Goal: Navigation & Orientation: Find specific page/section

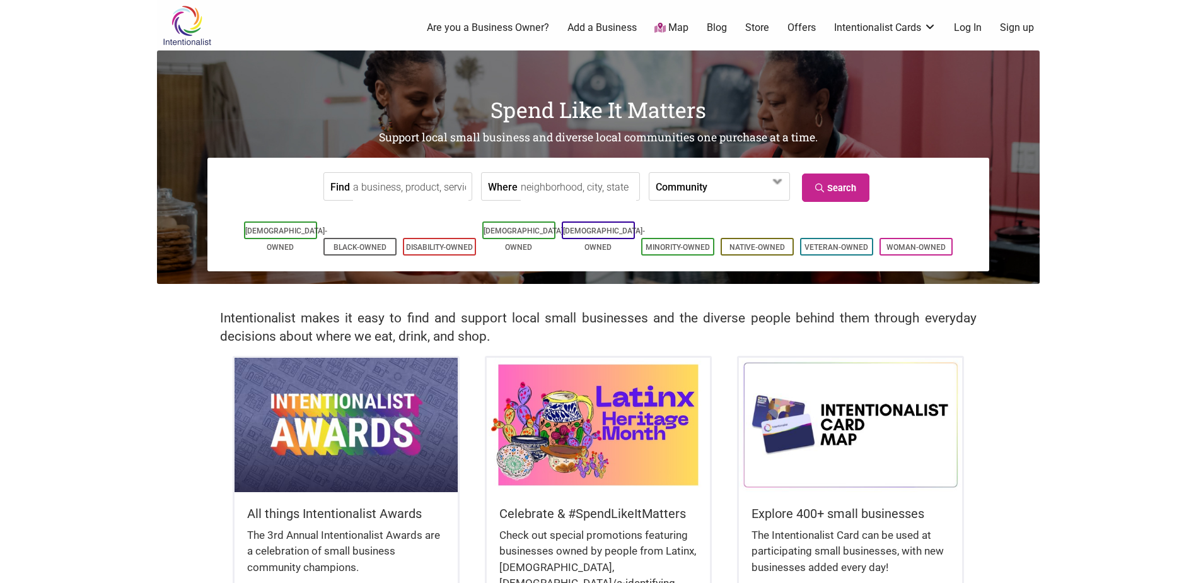
click at [716, 22] on link "Blog" at bounding box center [717, 28] width 20 height 14
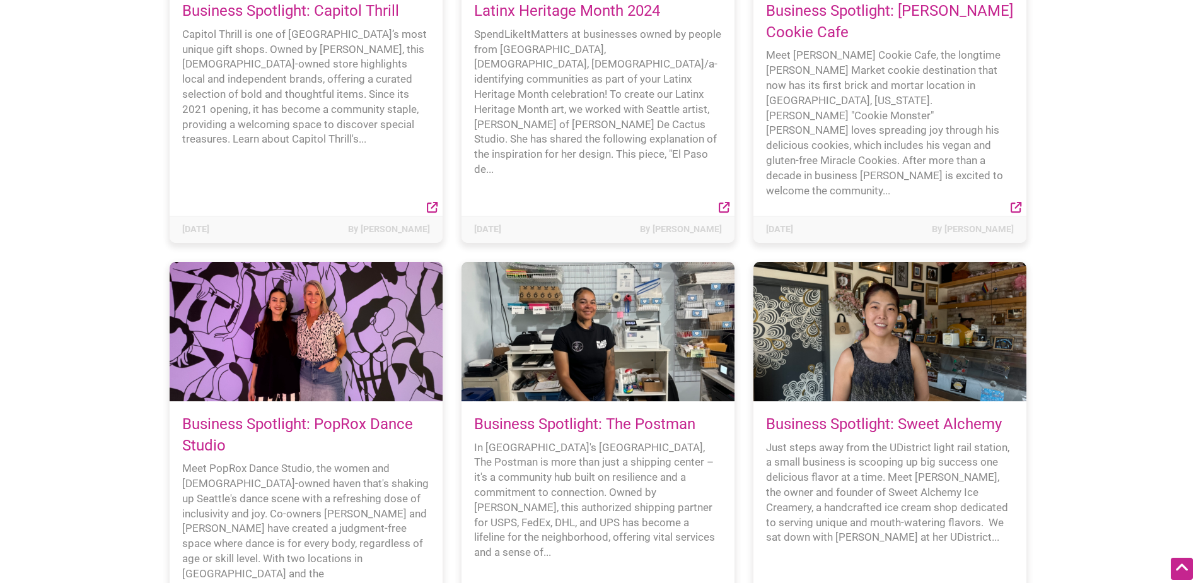
scroll to position [8325, 0]
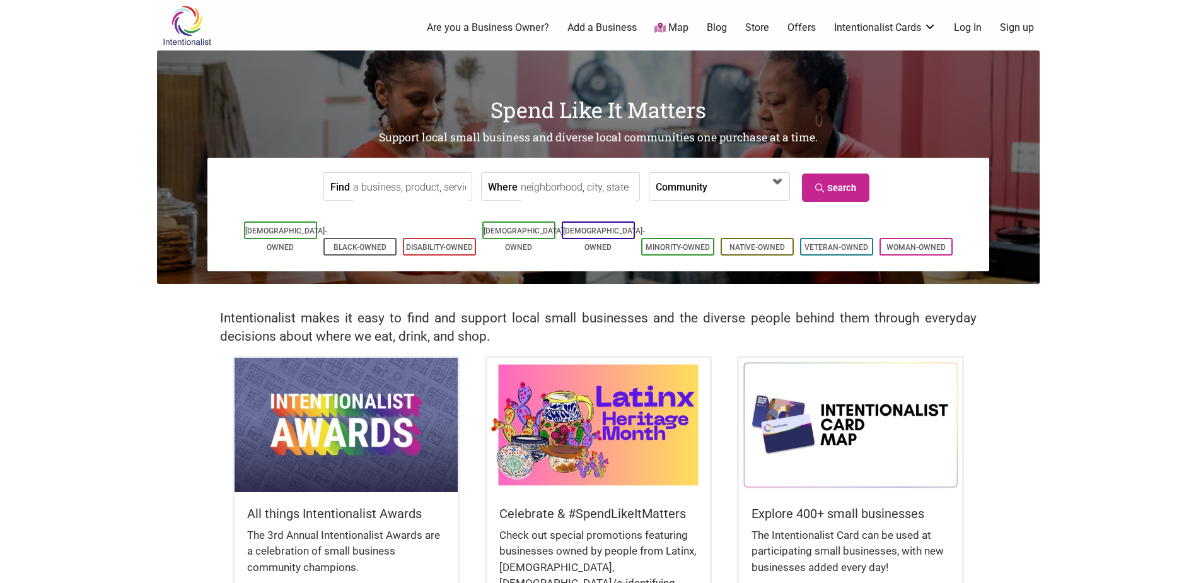
click at [773, 190] on span at bounding box center [778, 182] width 20 height 20
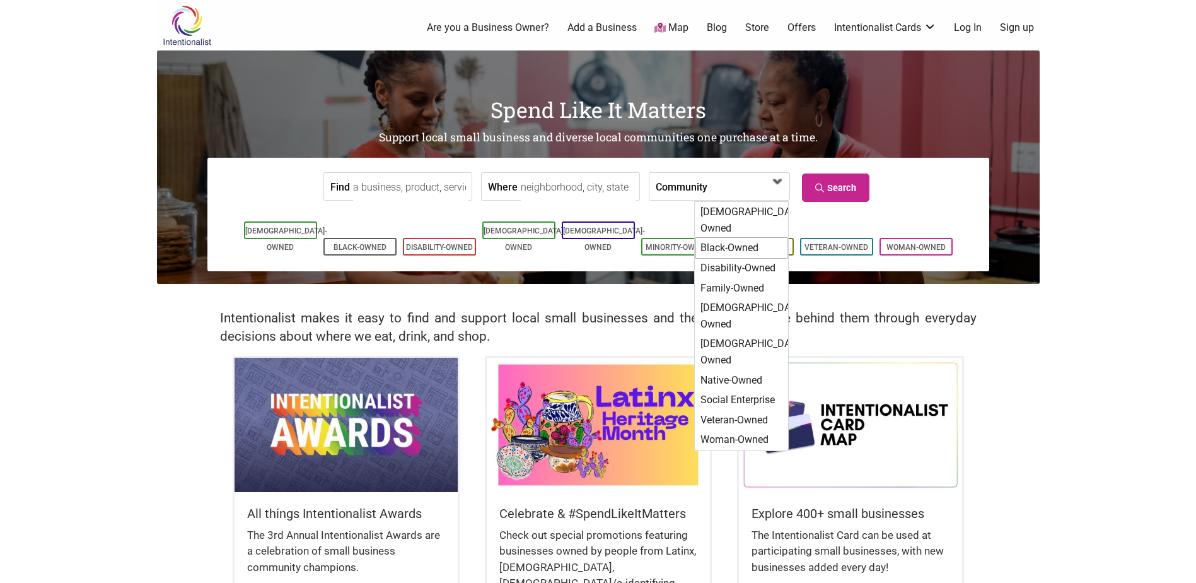
scroll to position [63, 0]
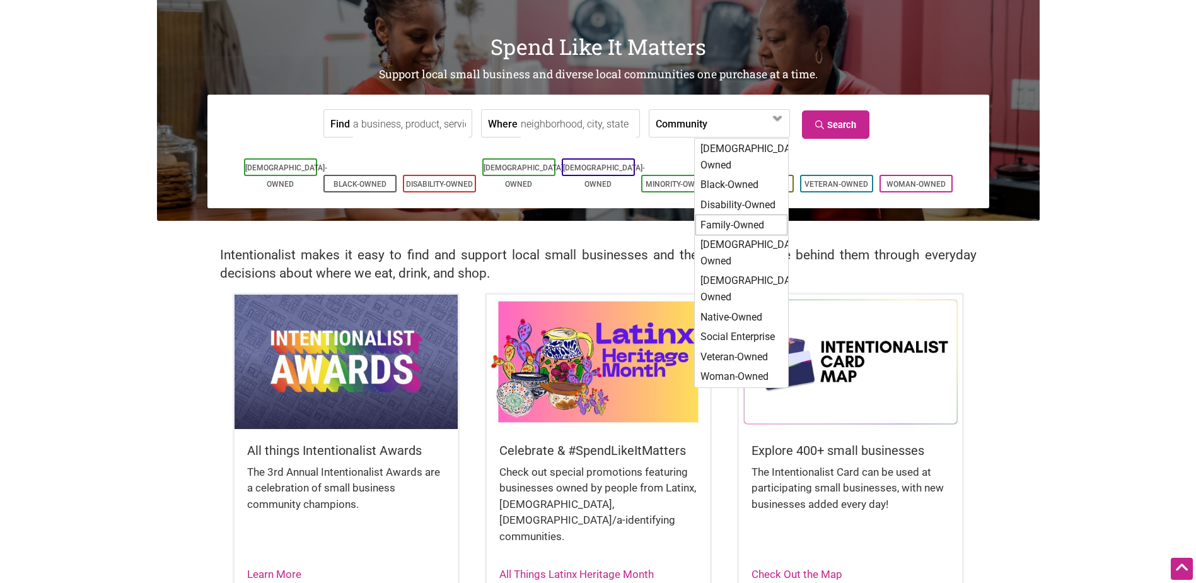
click at [1086, 213] on body "× Menu 0 Are you a Business Owner? Add a Business Map Blog Store Offers Intenti…" at bounding box center [598, 228] width 1196 height 583
